Goal: Navigation & Orientation: Find specific page/section

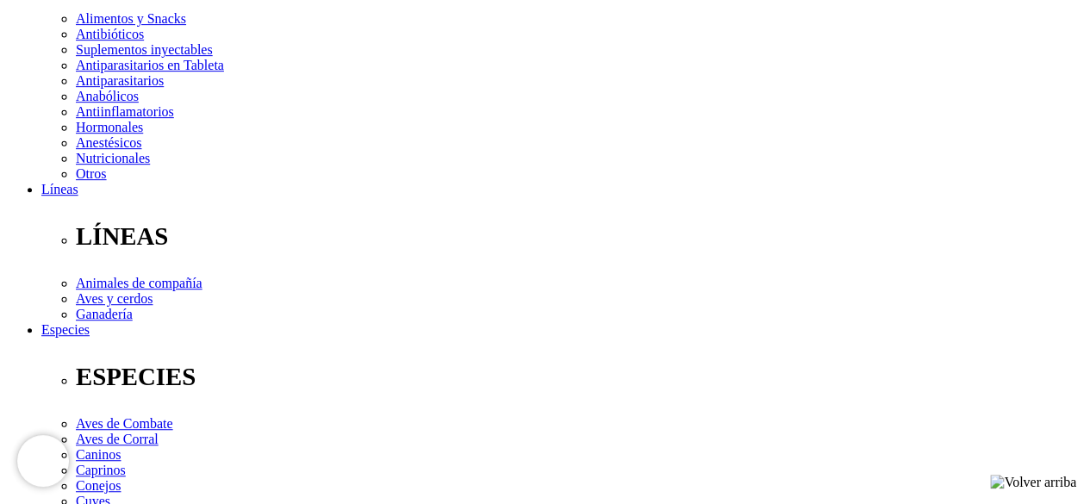
scroll to position [348, 0]
drag, startPoint x: 1017, startPoint y: 232, endPoint x: 209, endPoint y: 108, distance: 817.1
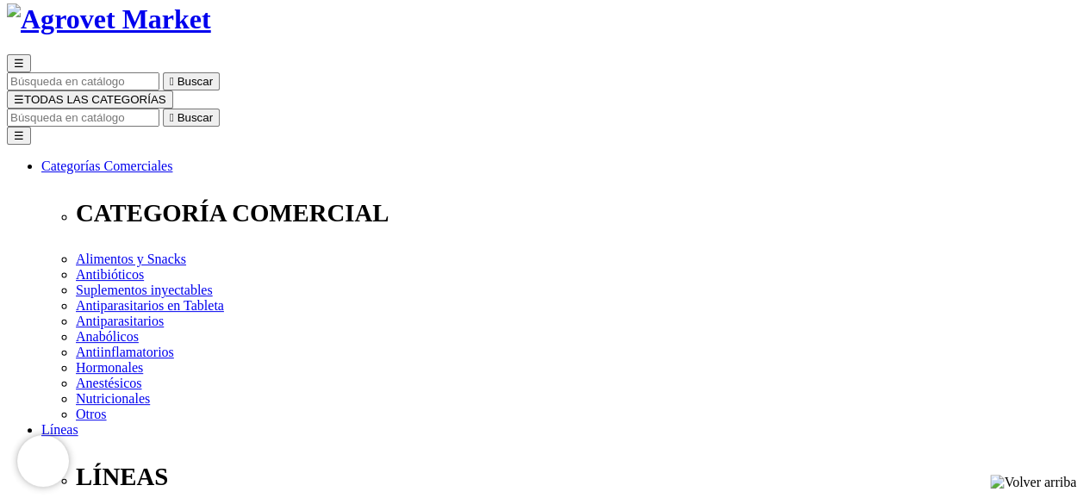
scroll to position [0, 0]
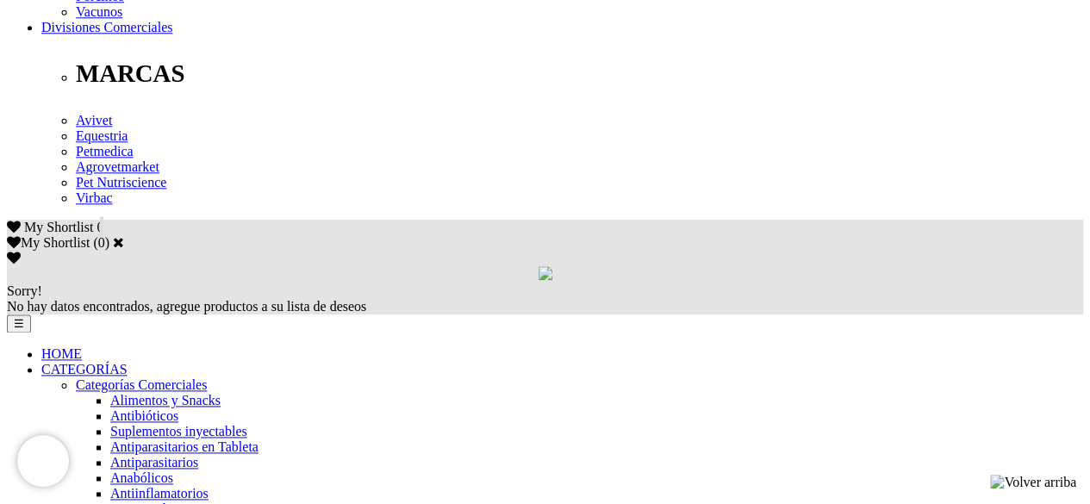
scroll to position [931, 0]
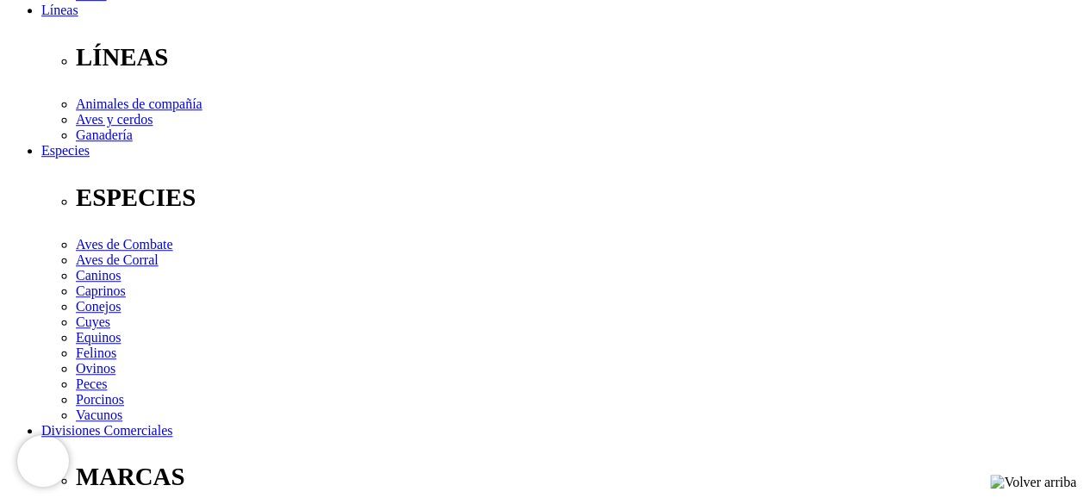
scroll to position [538, 0]
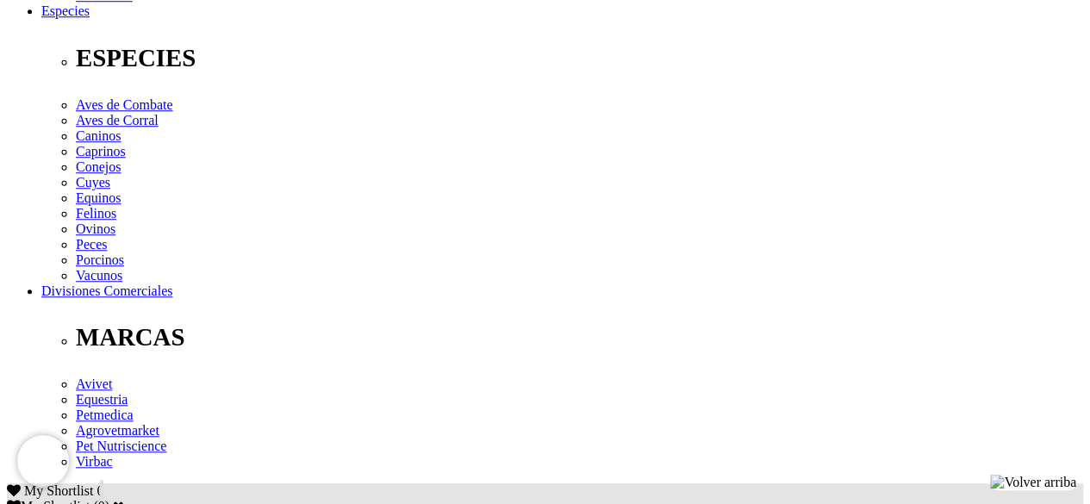
scroll to position [667, 0]
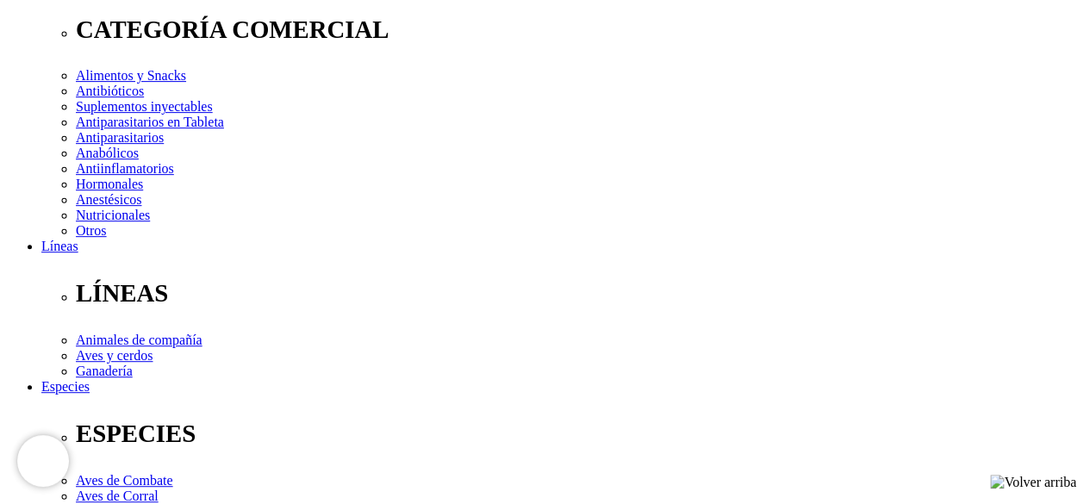
scroll to position [300, 0]
